Goal: Communication & Community: Answer question/provide support

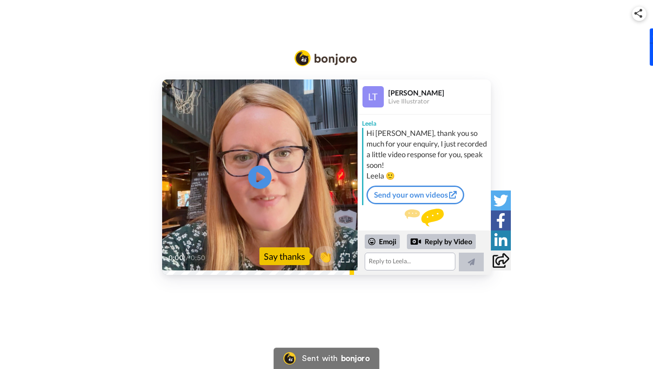
click at [260, 186] on icon at bounding box center [260, 178] width 24 height 24
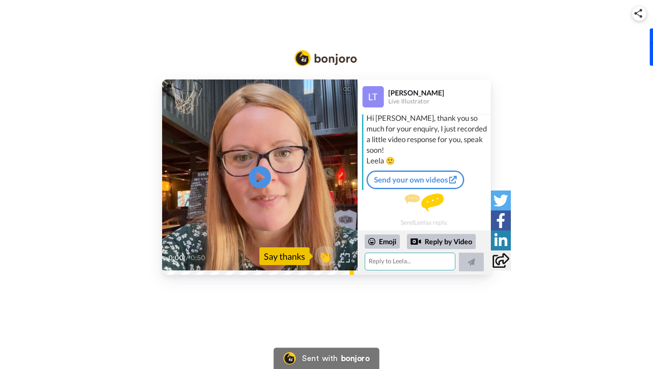
click at [406, 259] on textarea at bounding box center [409, 262] width 91 height 18
click at [260, 170] on icon at bounding box center [260, 178] width 24 height 24
click at [404, 263] on textarea at bounding box center [409, 262] width 91 height 18
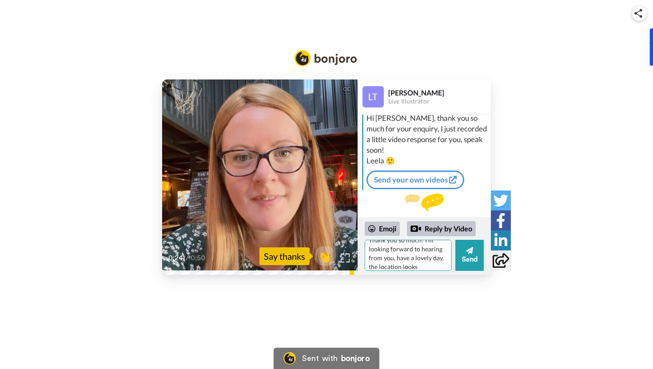
scroll to position [17, 0]
type textarea "Thank you so much! I'm looking forward to hearing from you, have a lovely day, …"
click at [470, 246] on icon at bounding box center [469, 250] width 7 height 9
